Goal: Check status: Check status

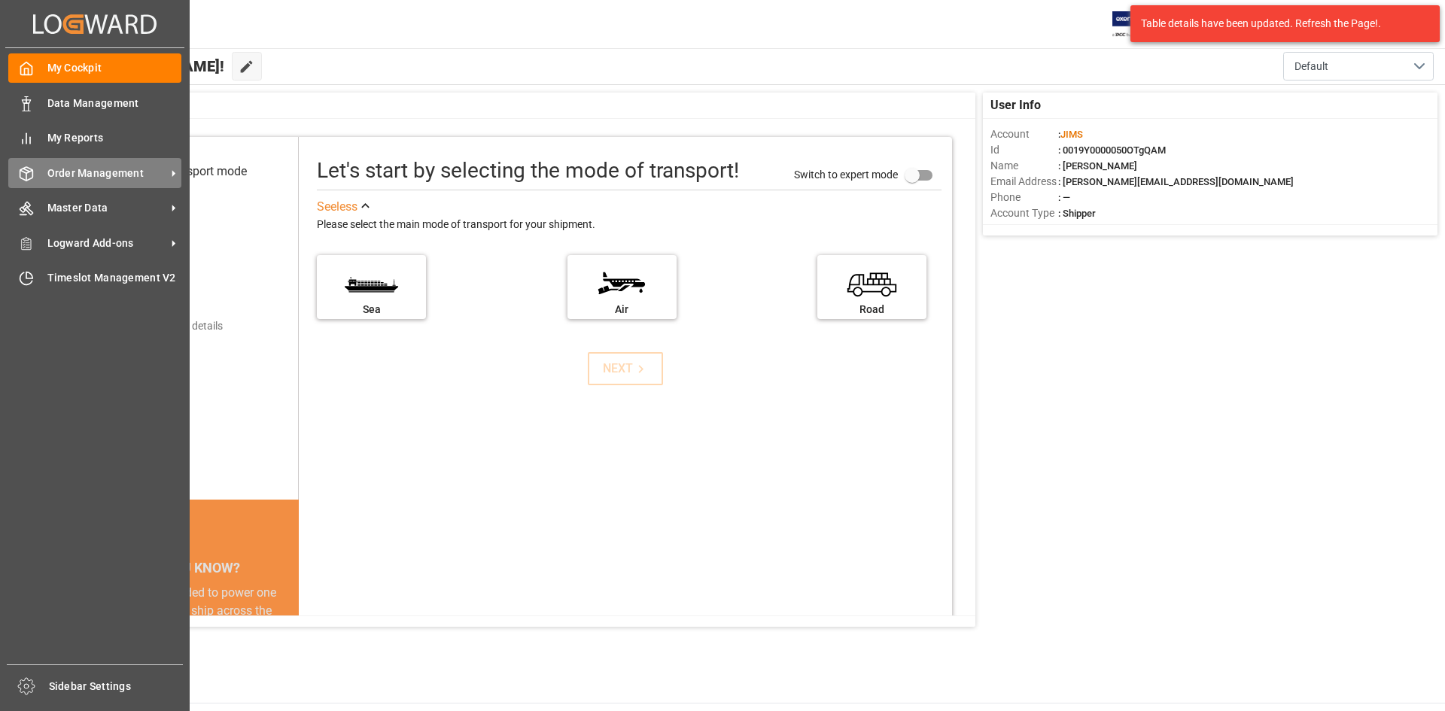
click at [140, 174] on span "Order Management" at bounding box center [106, 174] width 119 height 16
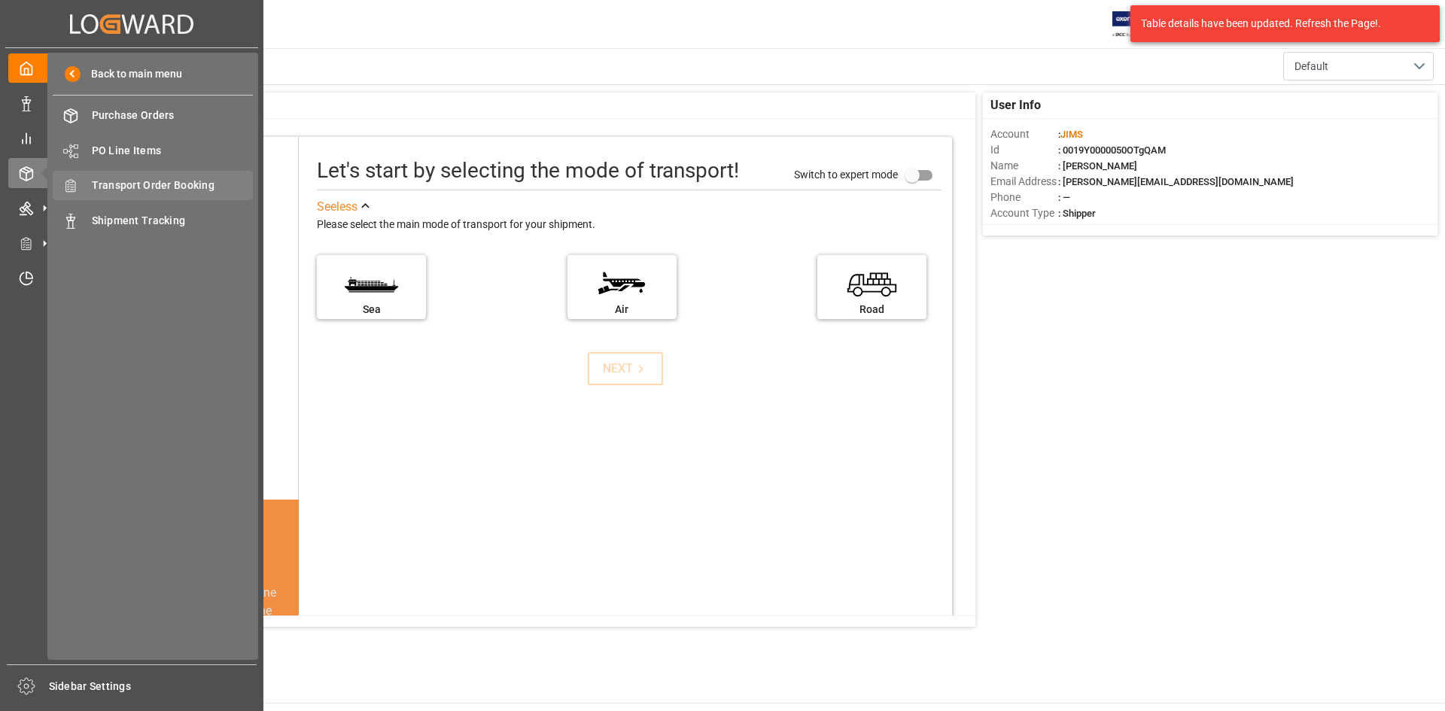
click at [172, 181] on span "Transport Order Booking" at bounding box center [173, 186] width 162 height 16
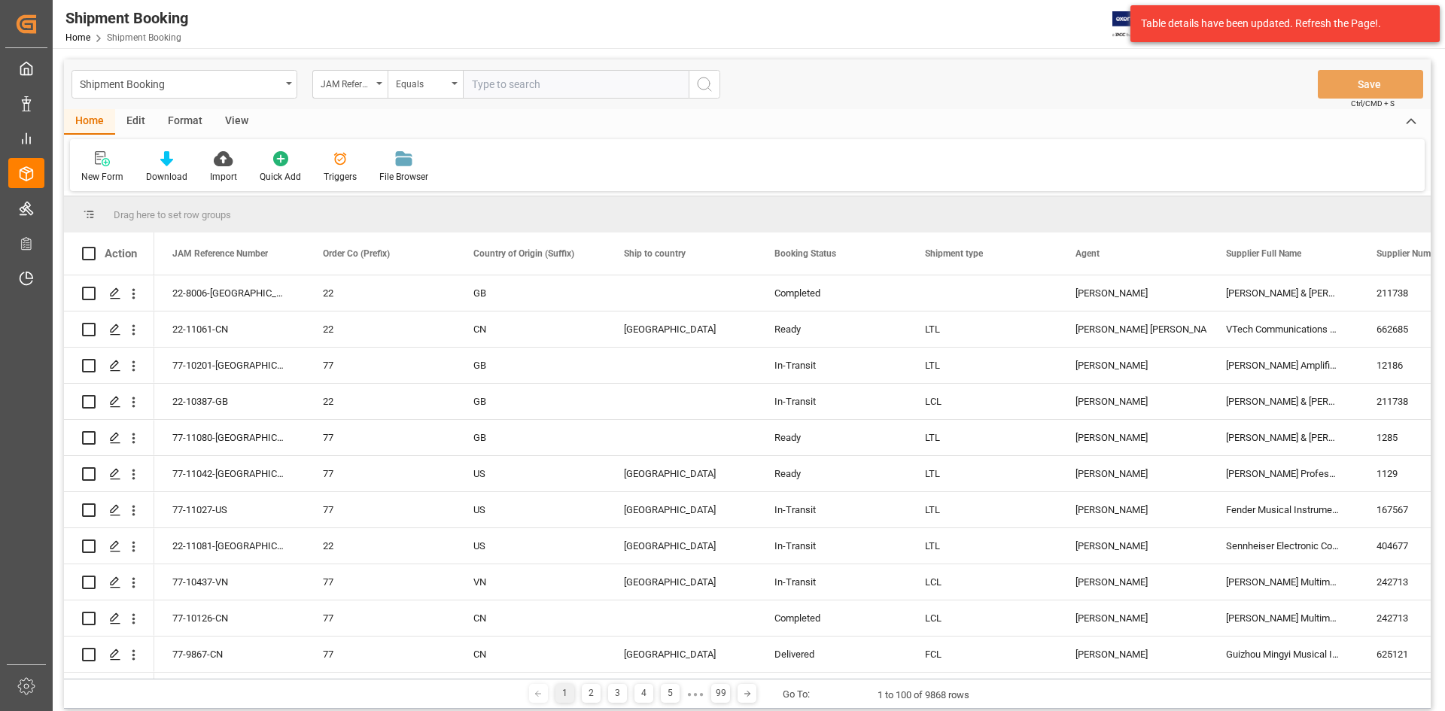
click at [530, 87] on input "text" at bounding box center [576, 84] width 226 height 29
type input "22-10471-JP"
click at [709, 76] on icon "search button" at bounding box center [705, 84] width 18 height 18
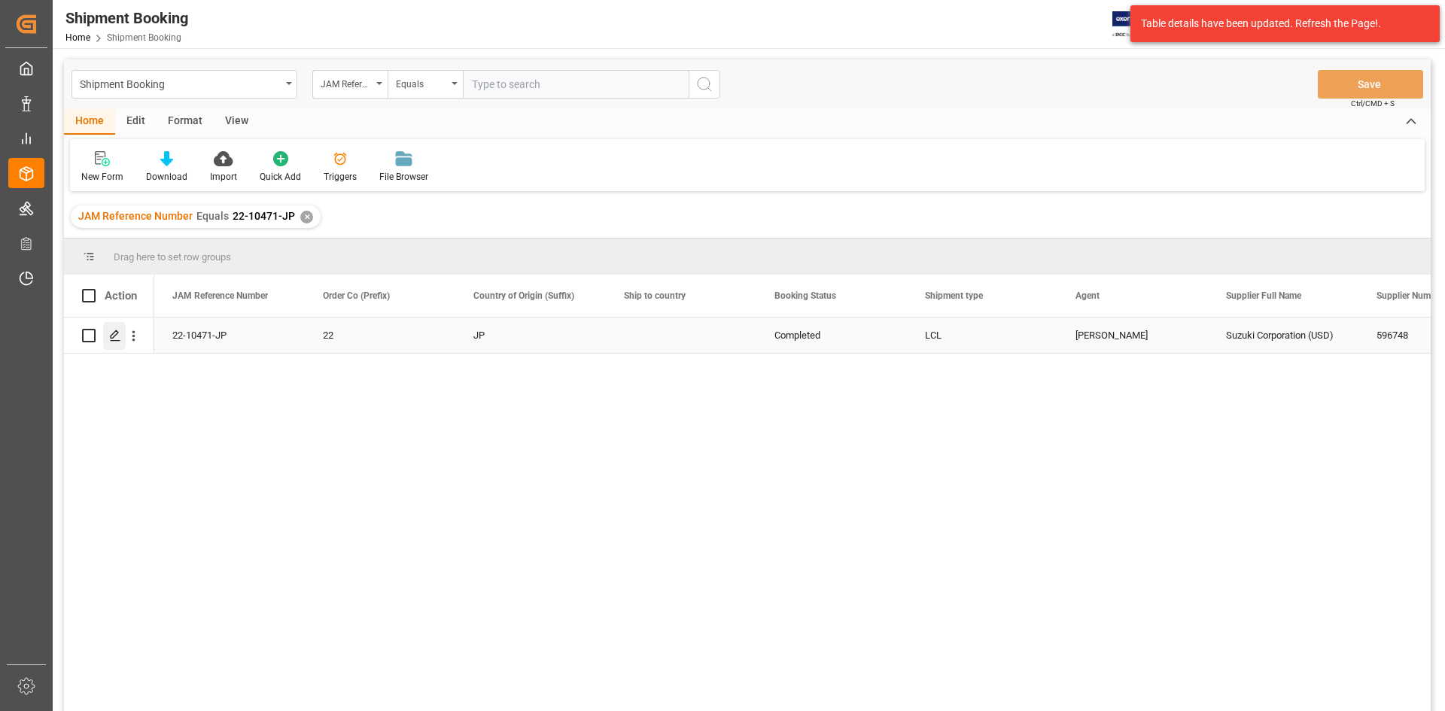
click at [108, 338] on div "Press SPACE to select this row." at bounding box center [114, 336] width 23 height 28
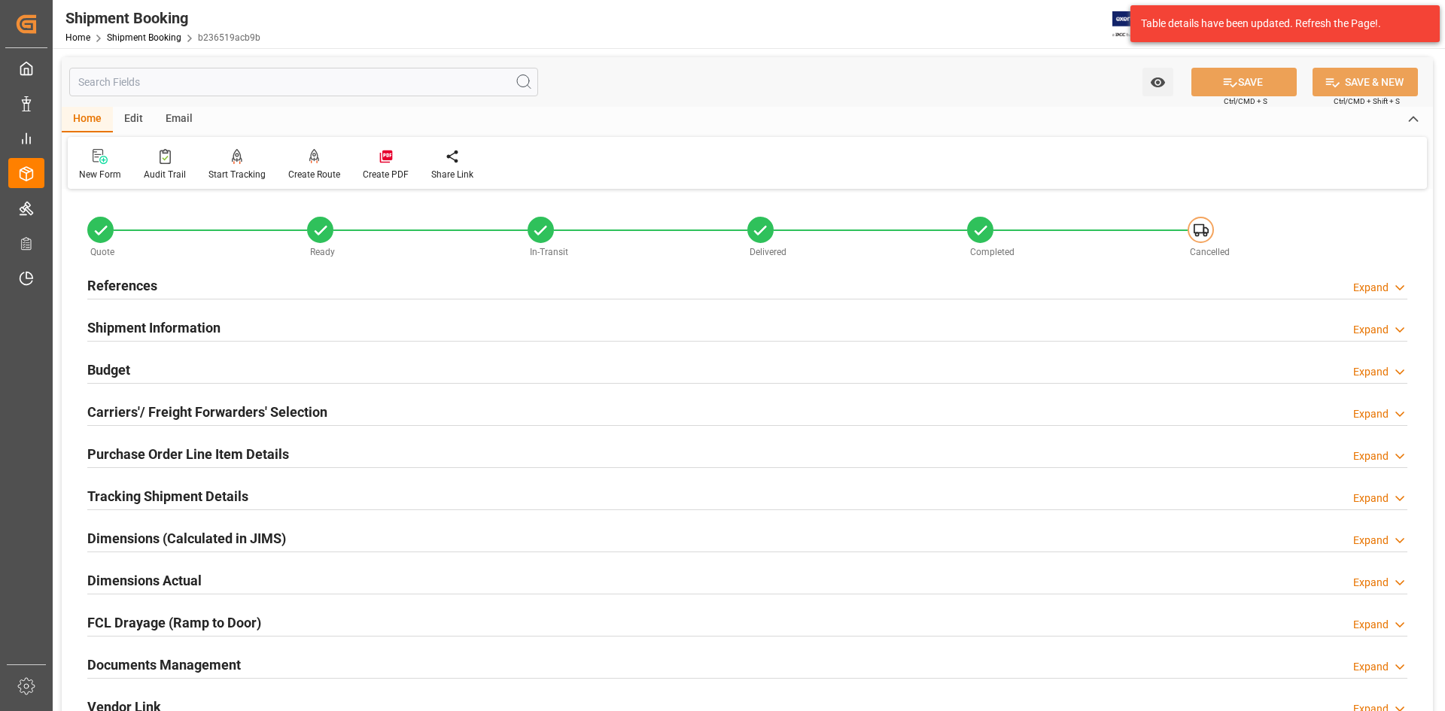
click at [145, 662] on h2 "Documents Management" at bounding box center [164, 665] width 154 height 20
click at [162, 665] on h2 "Documents Management" at bounding box center [164, 665] width 154 height 20
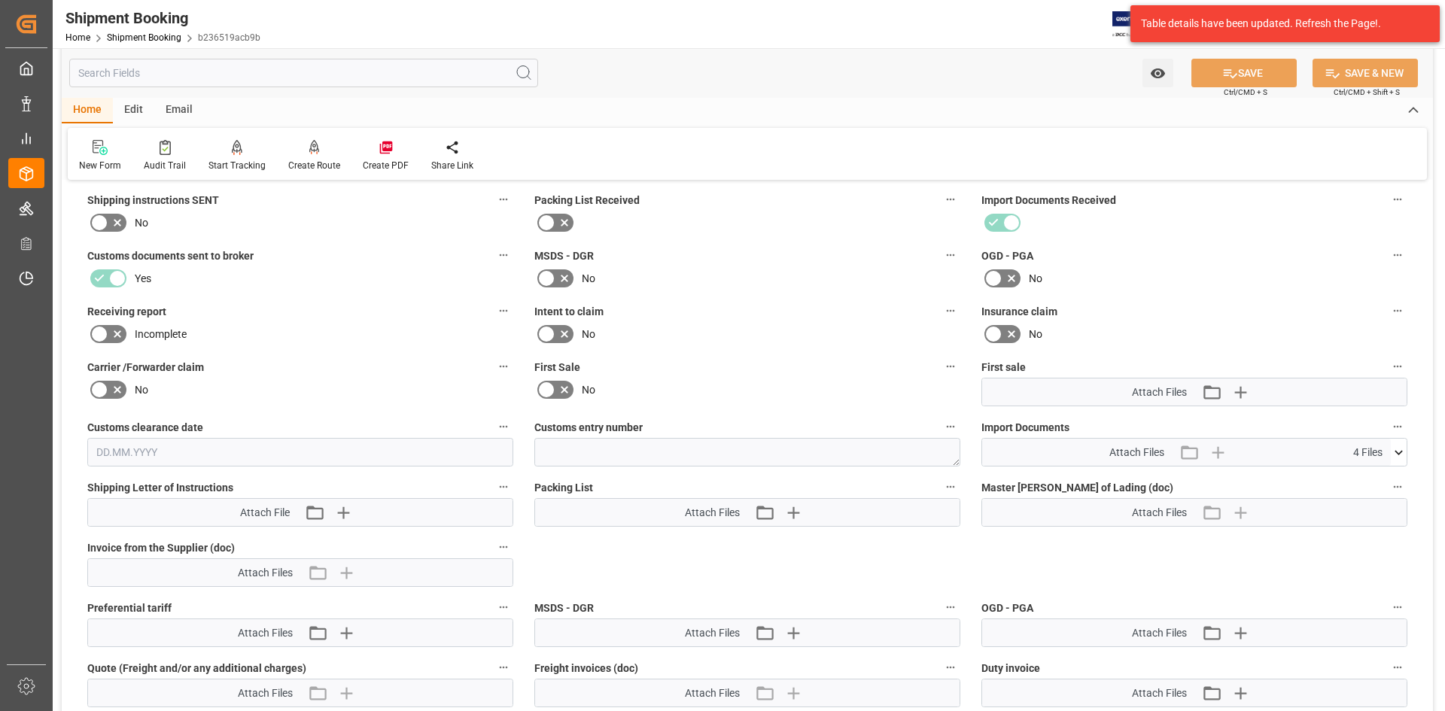
click at [1400, 449] on icon at bounding box center [1399, 453] width 16 height 16
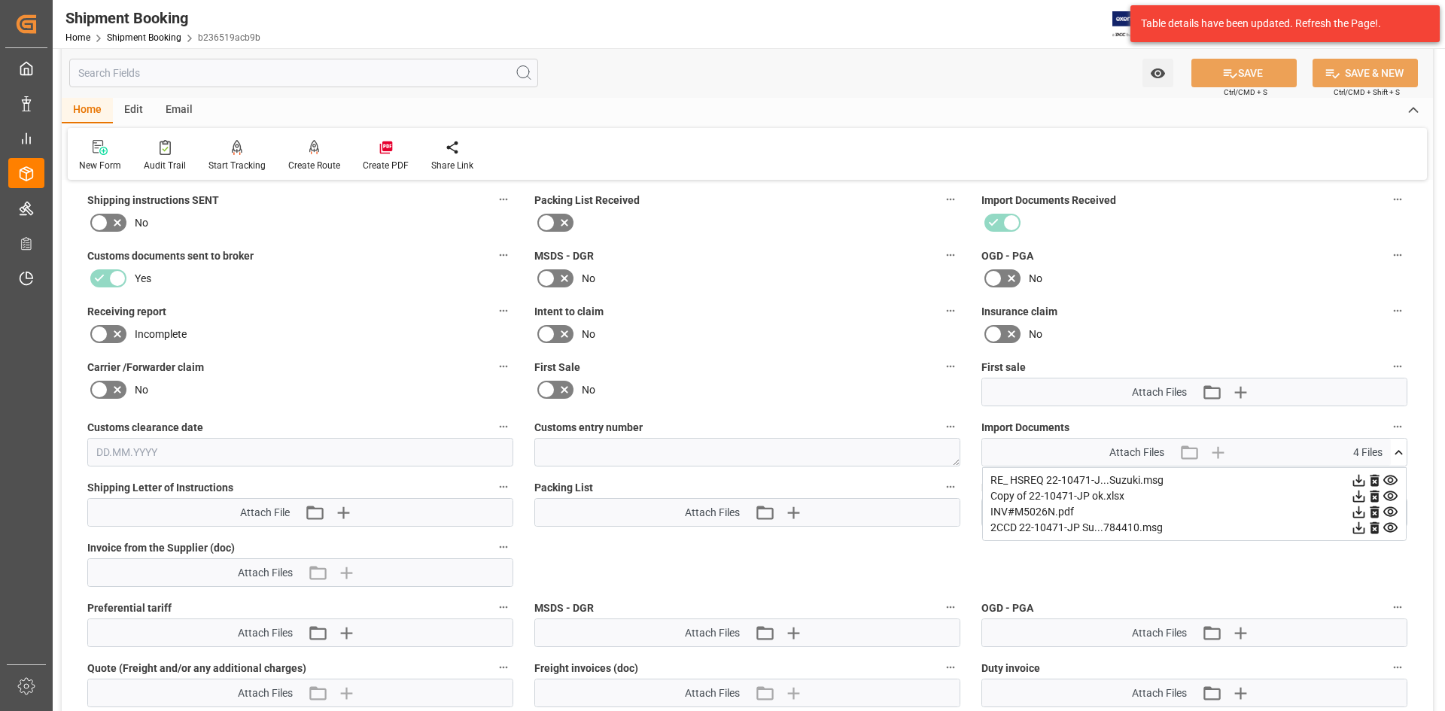
click at [1392, 481] on icon at bounding box center [1391, 481] width 14 height 10
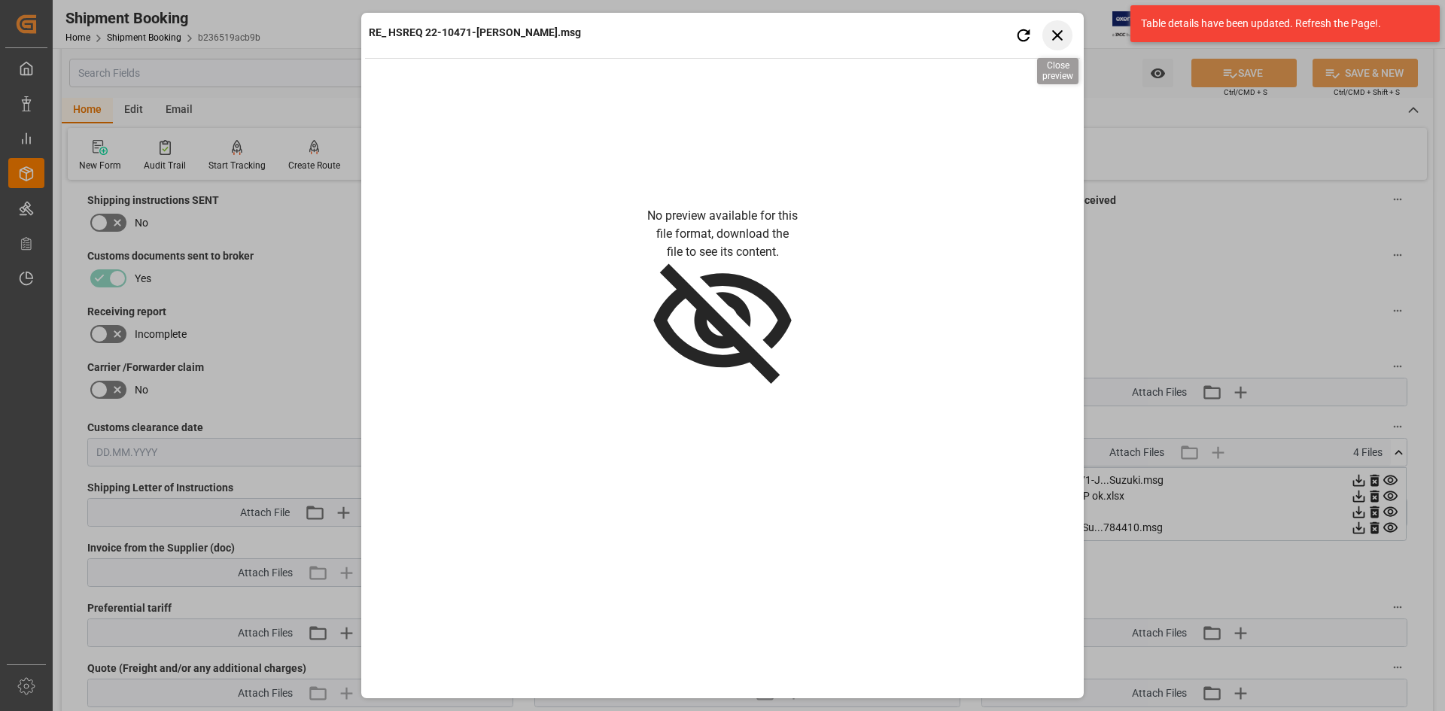
click at [1056, 38] on icon "button" at bounding box center [1058, 35] width 19 height 19
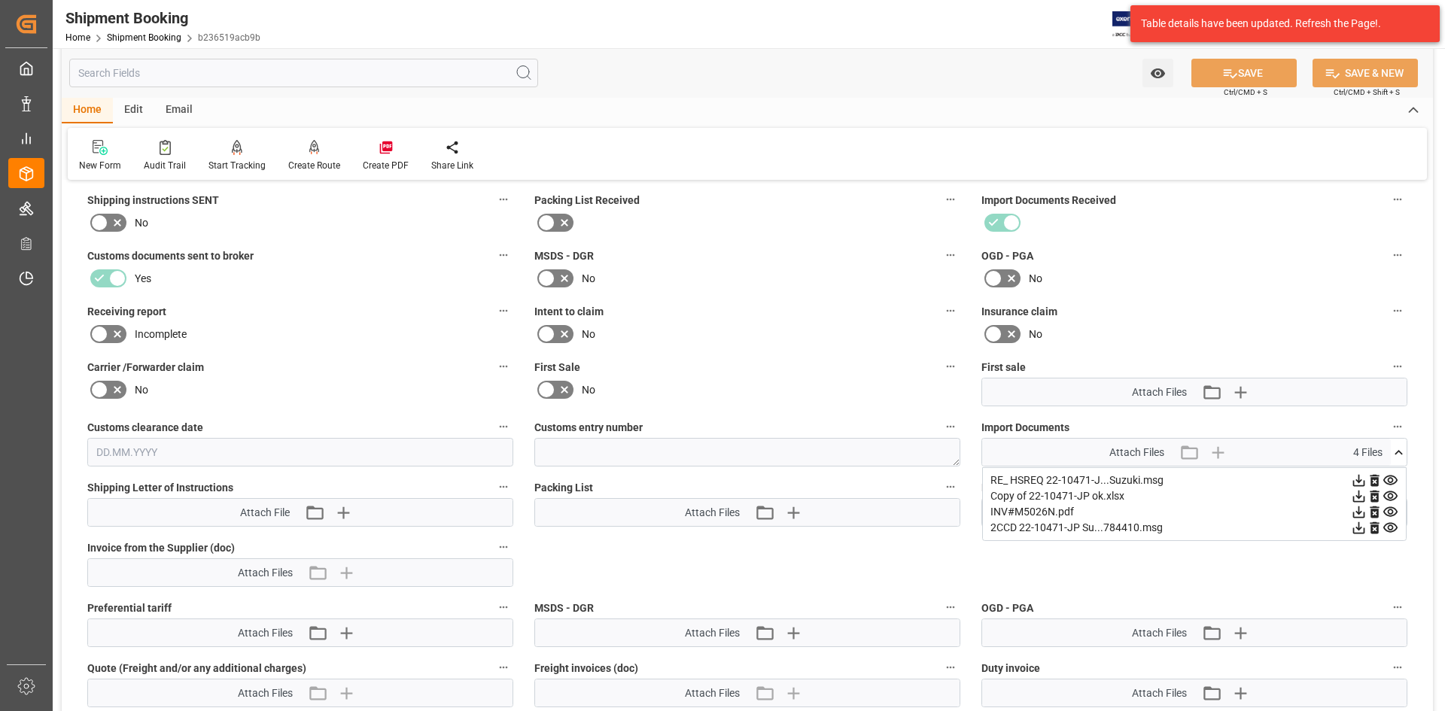
click at [1393, 495] on icon at bounding box center [1391, 497] width 14 height 10
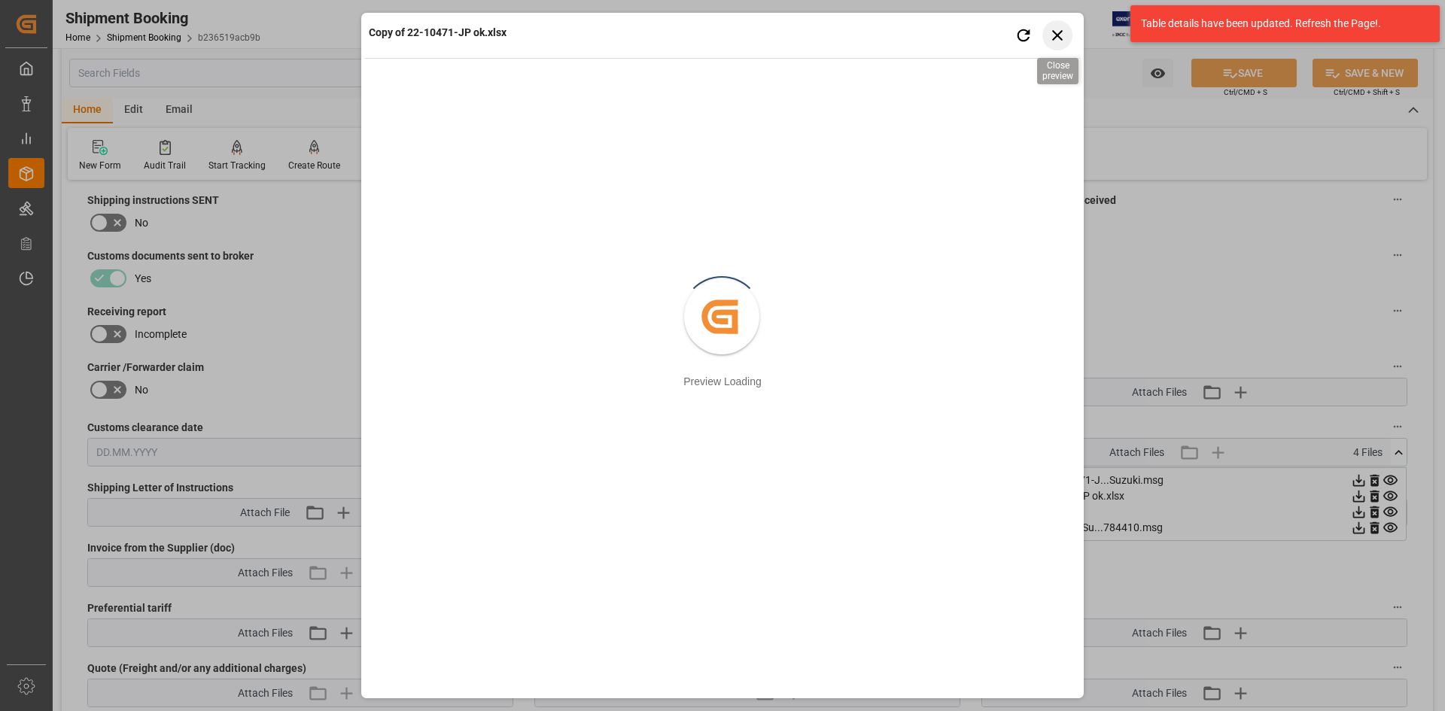
click at [1055, 35] on icon "button" at bounding box center [1058, 35] width 19 height 19
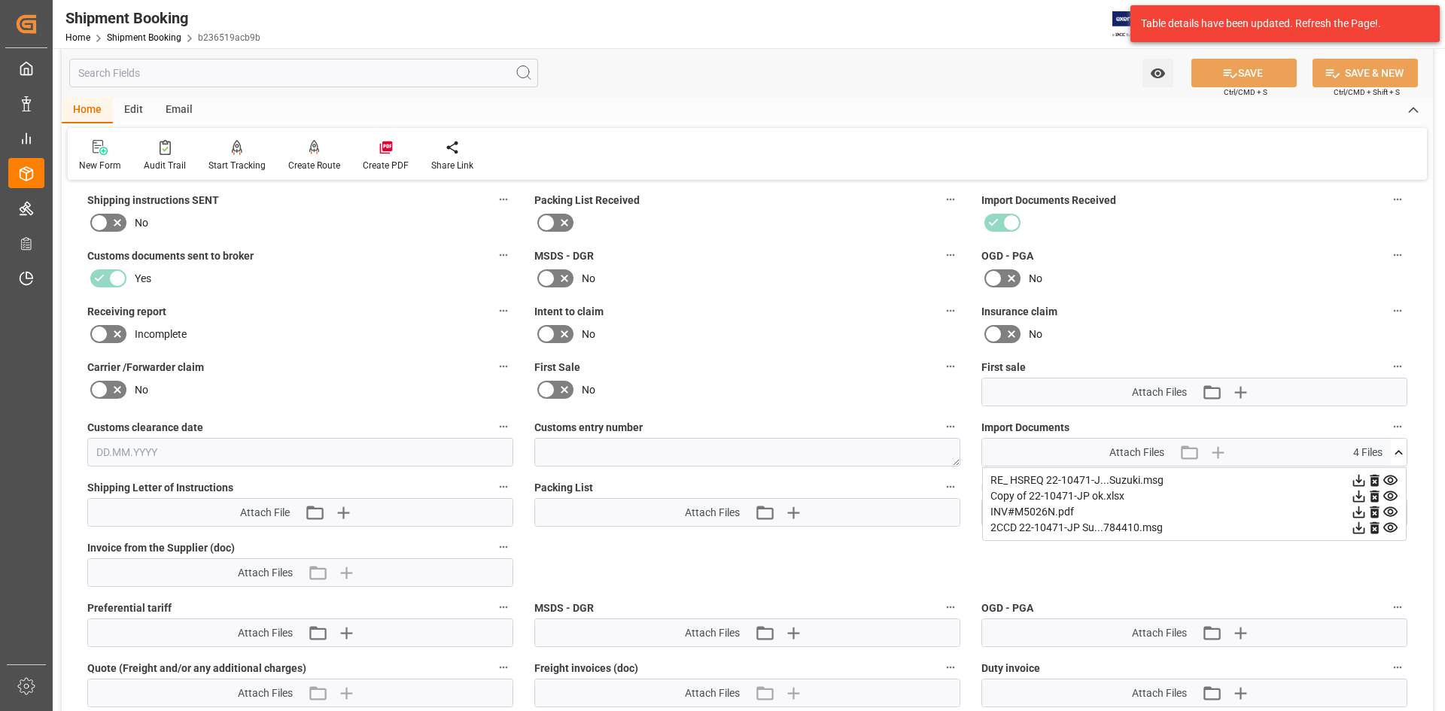
click at [1390, 512] on icon at bounding box center [1391, 512] width 16 height 16
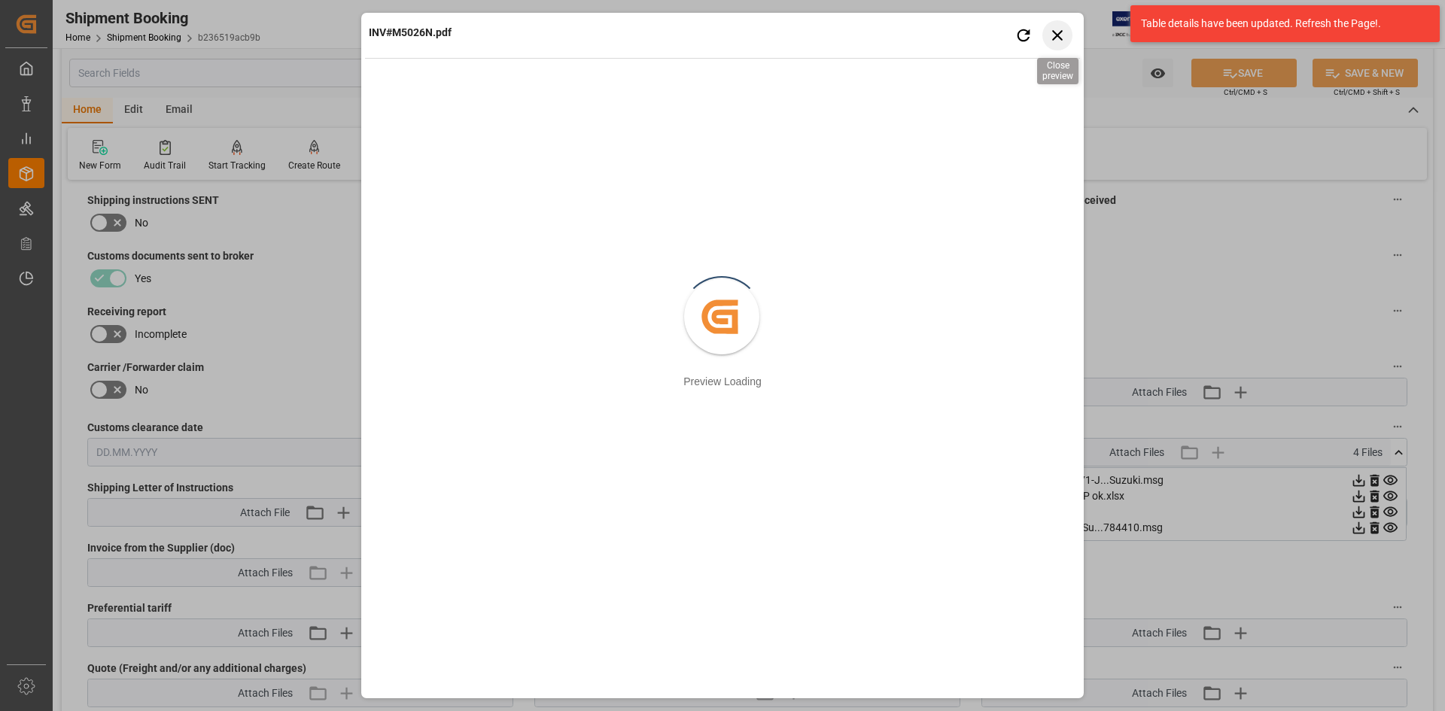
click at [1055, 32] on icon "button" at bounding box center [1057, 35] width 11 height 11
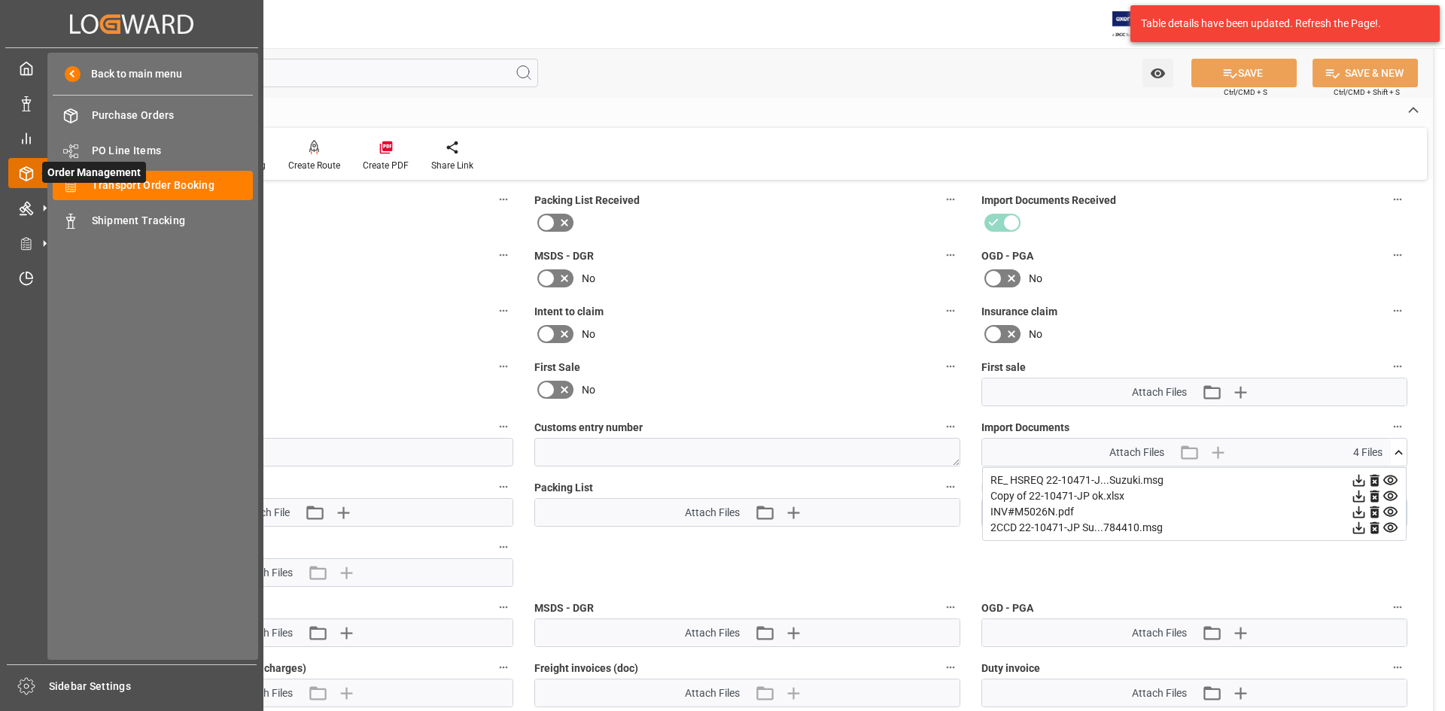
click at [32, 164] on icon at bounding box center [45, 173] width 32 height 32
click at [187, 182] on span "Transport Order Booking" at bounding box center [173, 186] width 162 height 16
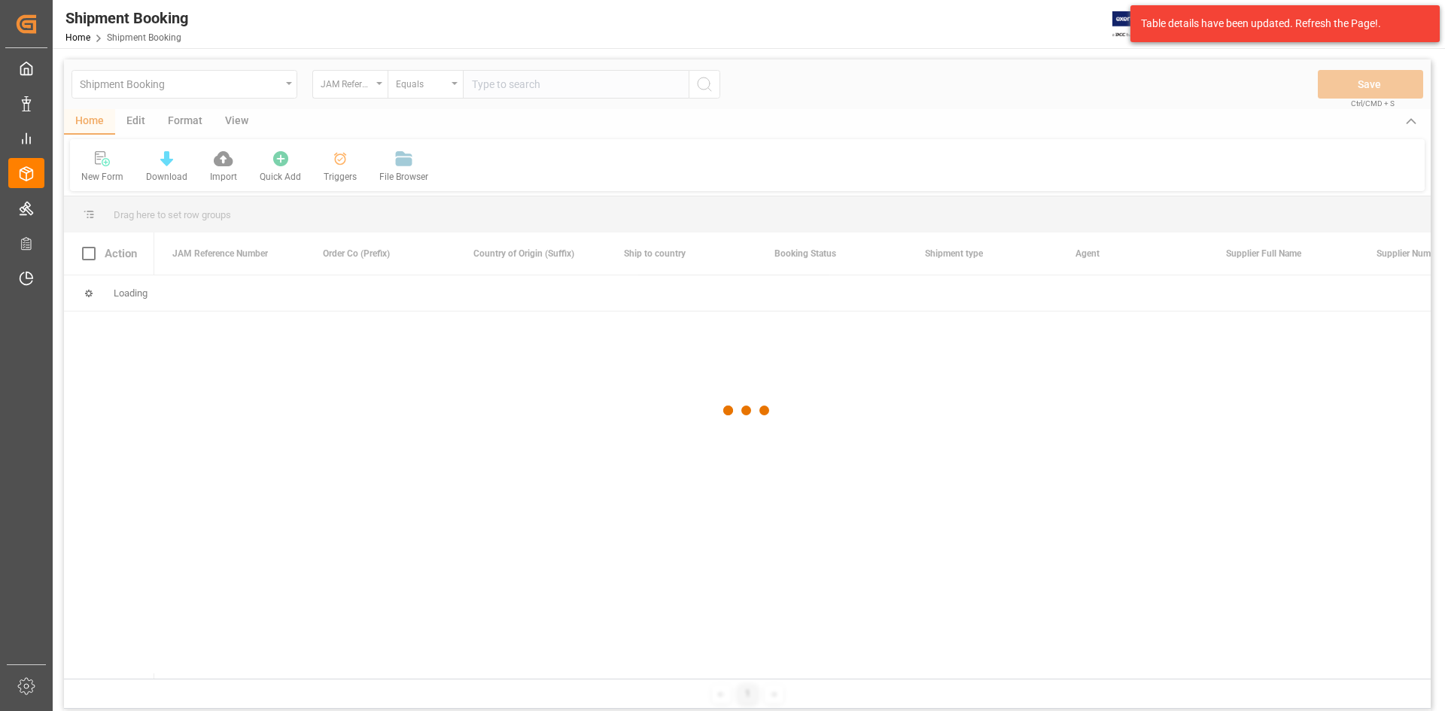
click at [490, 89] on div at bounding box center [747, 410] width 1367 height 702
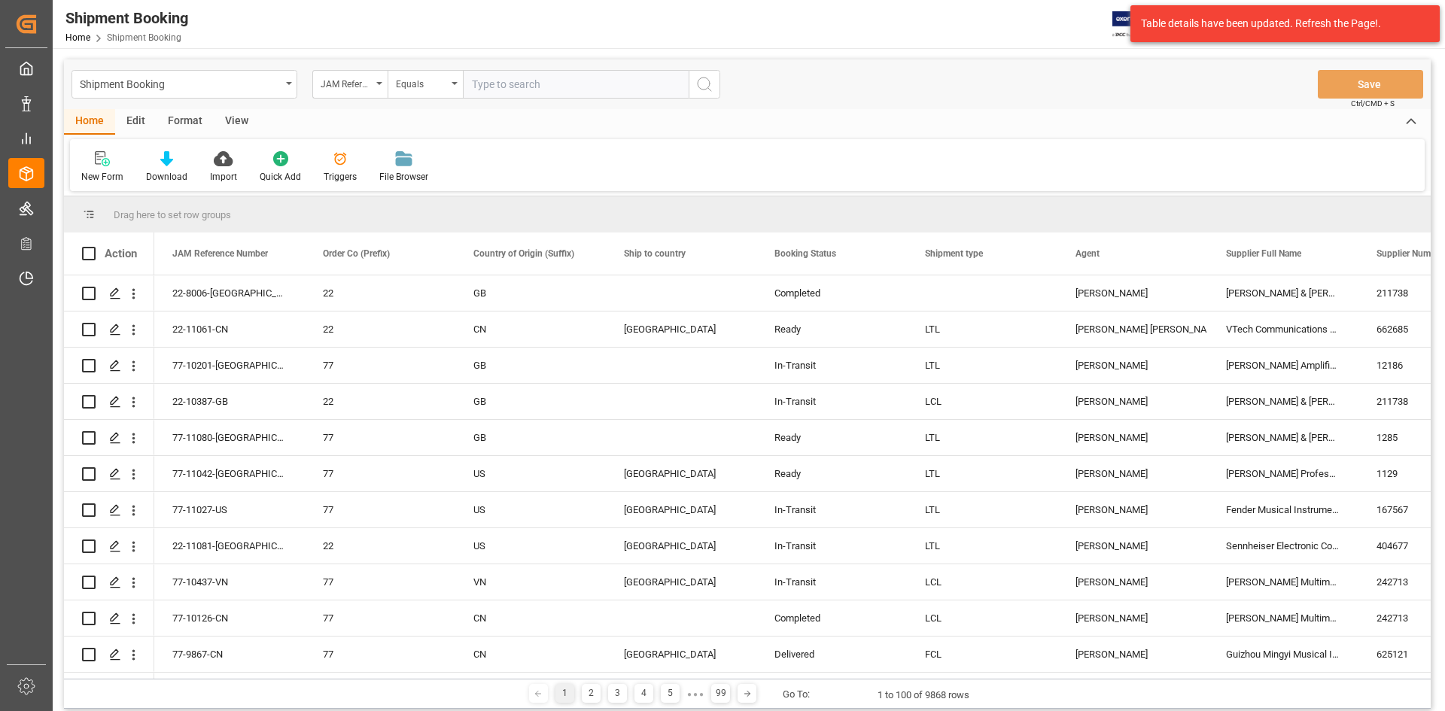
click at [477, 84] on input "text" at bounding box center [576, 84] width 226 height 29
paste input "22-10845-JP"
type input "22-10845-JP"
click at [706, 83] on icon "search button" at bounding box center [705, 84] width 18 height 18
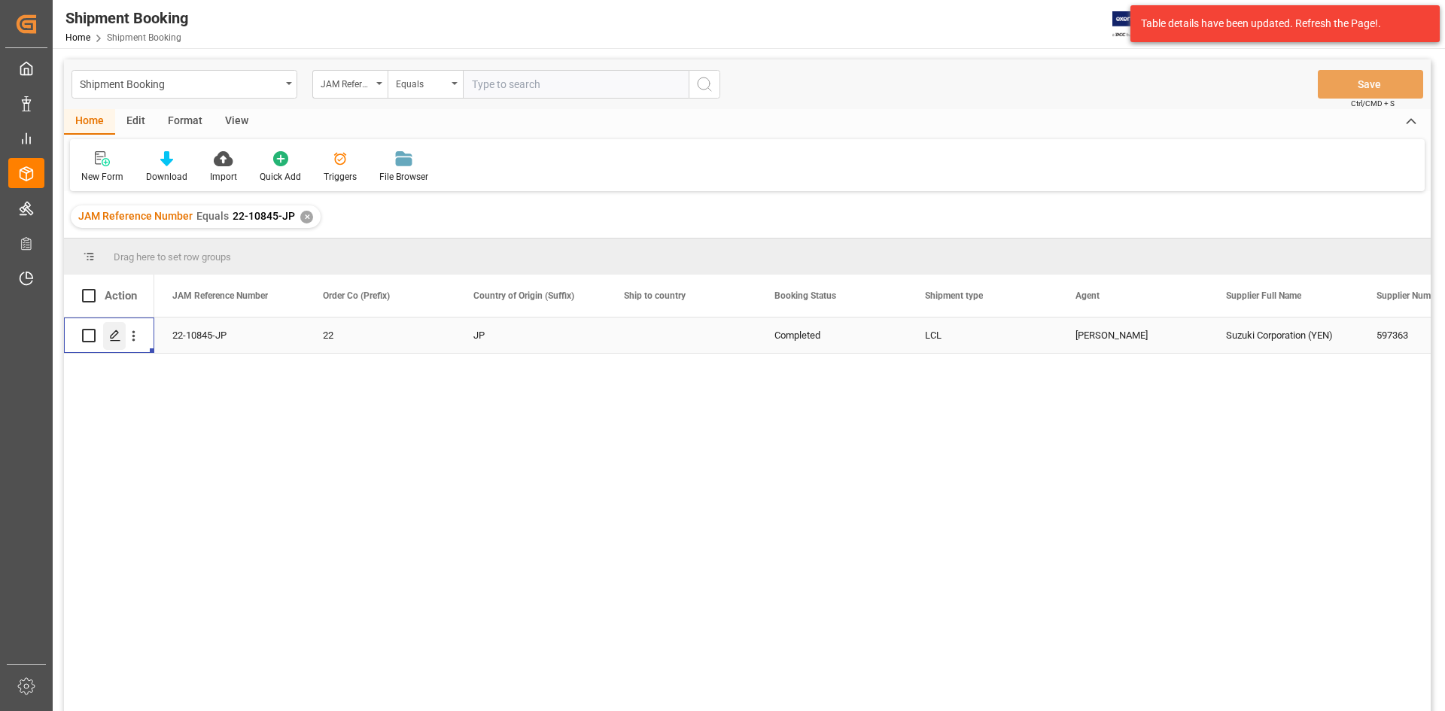
click at [112, 335] on polygon "Press SPACE to select this row." at bounding box center [115, 335] width 8 height 8
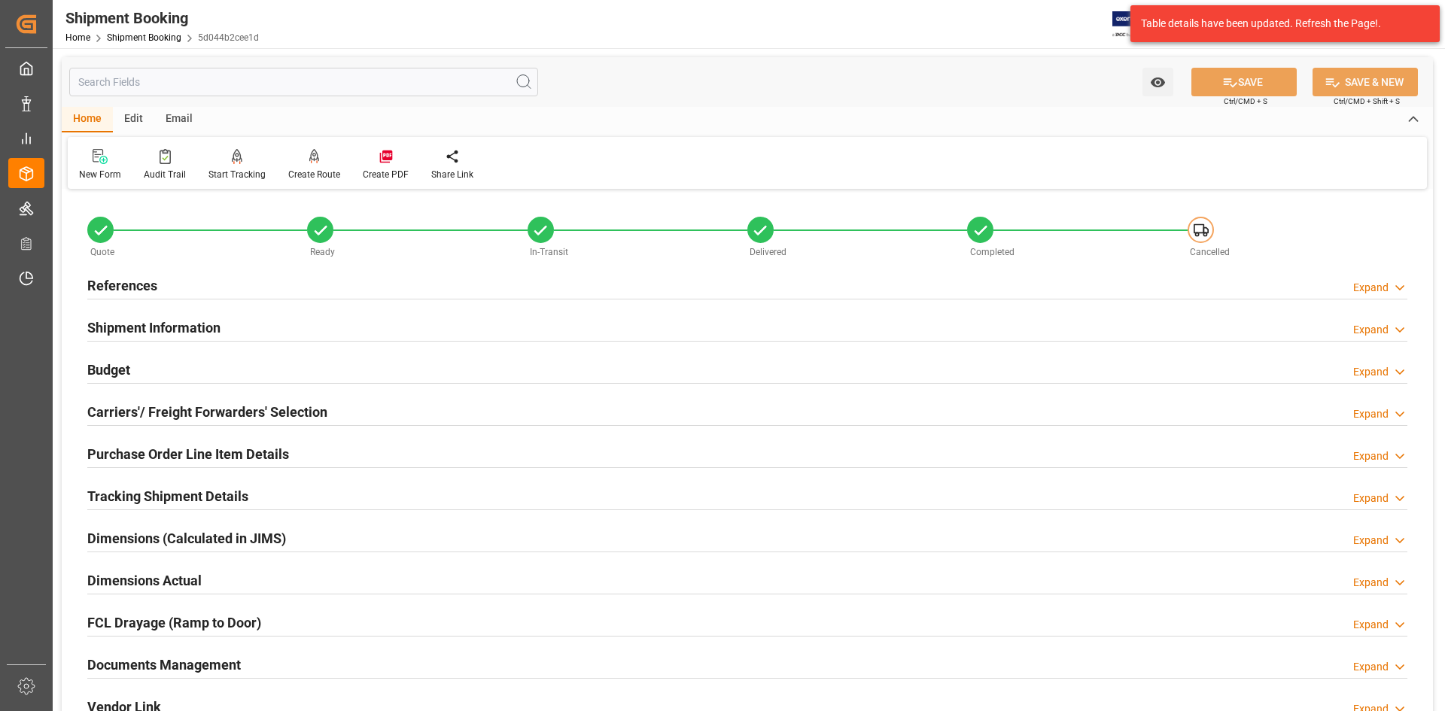
click at [152, 662] on h2 "Documents Management" at bounding box center [164, 665] width 154 height 20
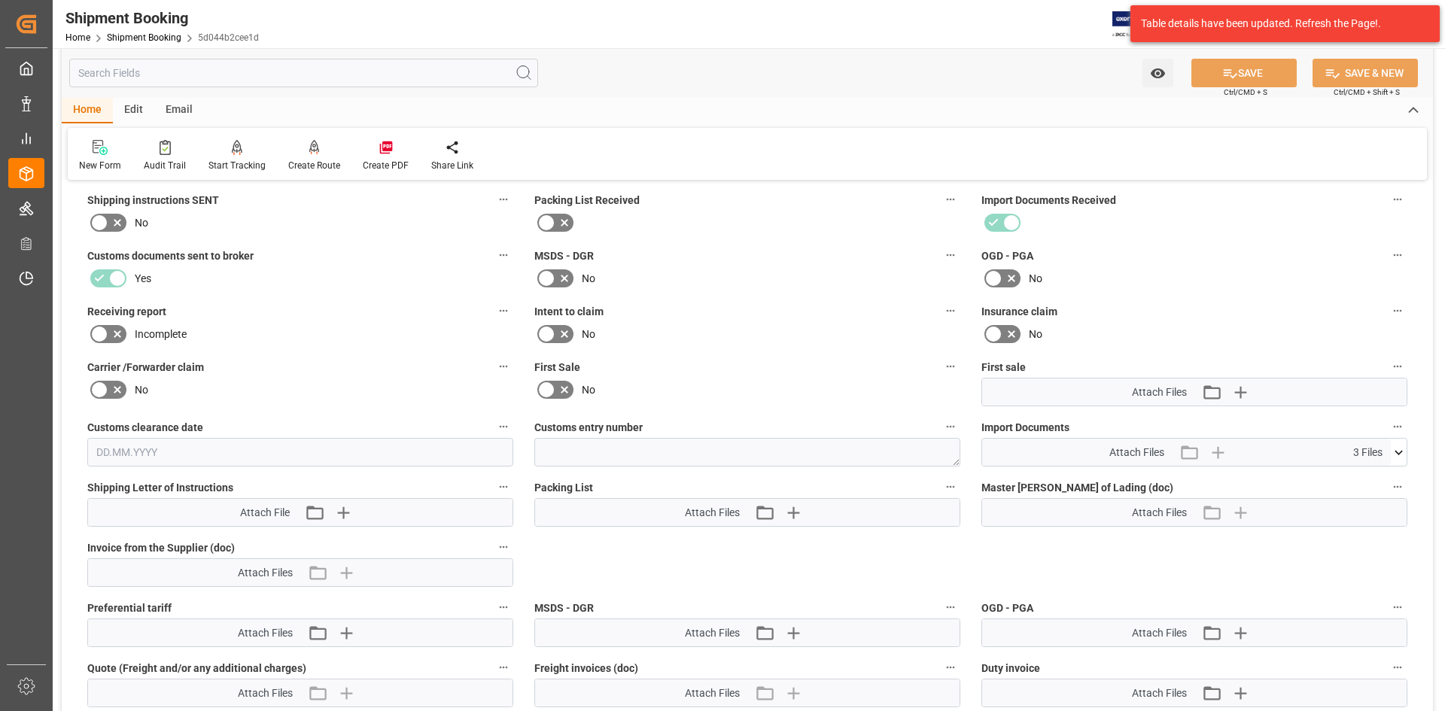
click at [1400, 446] on icon at bounding box center [1399, 453] width 16 height 16
click at [1360, 513] on icon at bounding box center [1360, 513] width 12 height 12
